Goal: Task Accomplishment & Management: Use online tool/utility

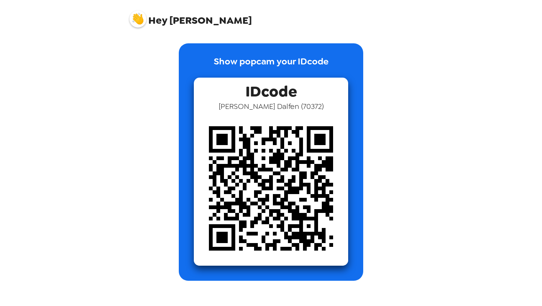
click at [399, 139] on div "Show popcam your IDcode IDcode Zachary Dalfen ( 70372 )" at bounding box center [271, 161] width 286 height 237
